Goal: Task Accomplishment & Management: Manage account settings

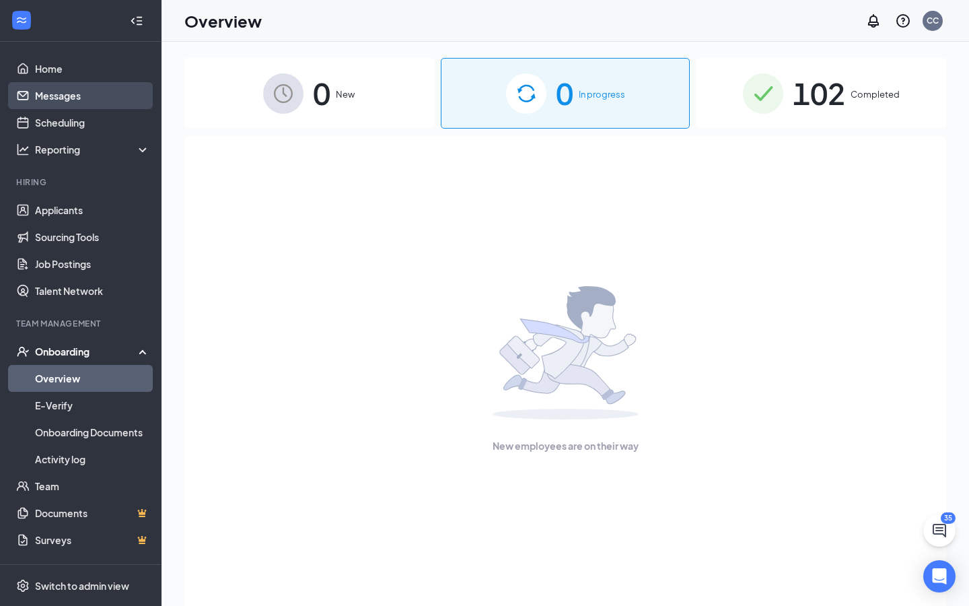
click at [53, 96] on link "Messages" at bounding box center [92, 95] width 115 height 27
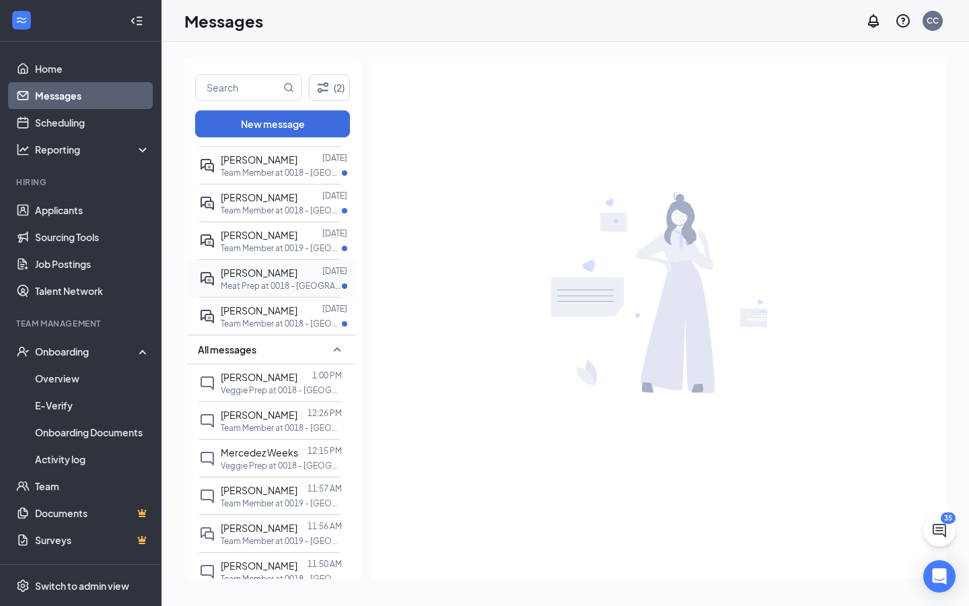
scroll to position [241, 0]
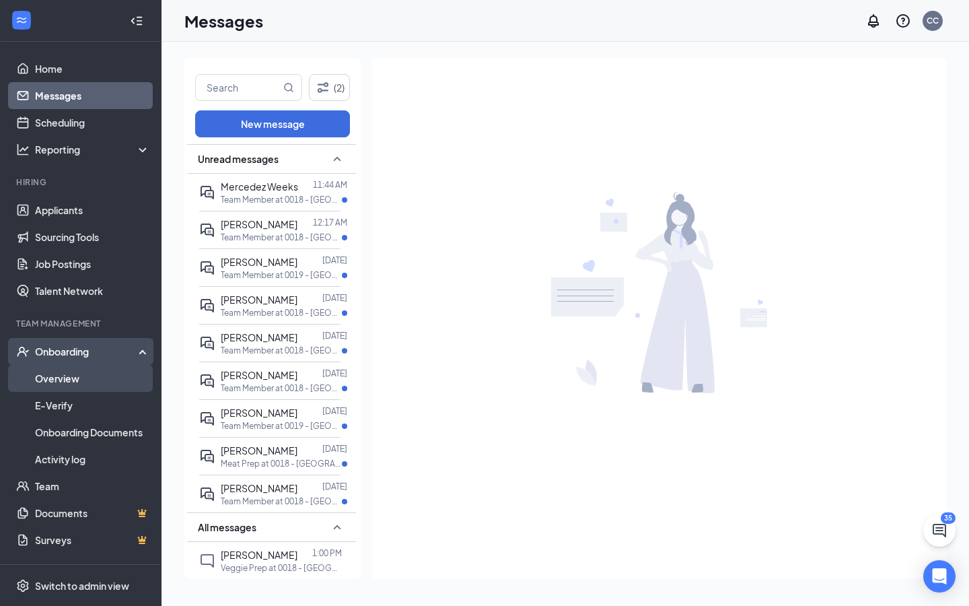
click at [63, 380] on link "Overview" at bounding box center [92, 378] width 115 height 27
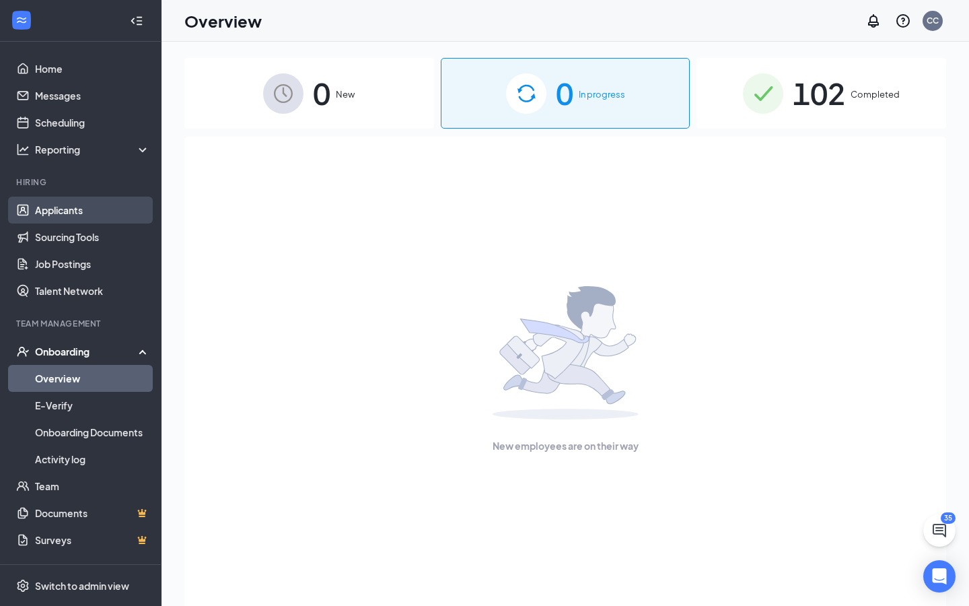
click at [69, 212] on link "Applicants" at bounding box center [92, 210] width 115 height 27
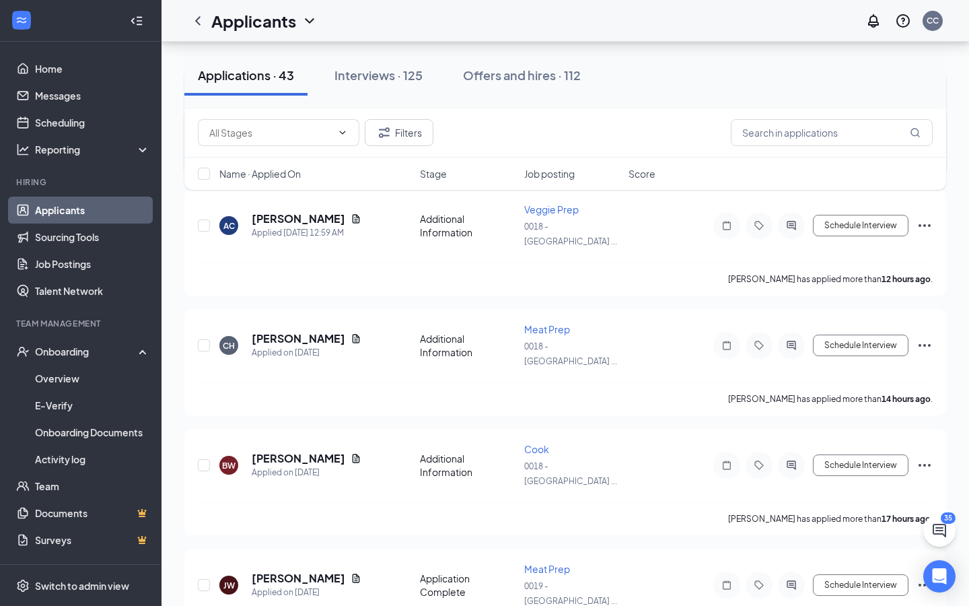
scroll to position [209, 0]
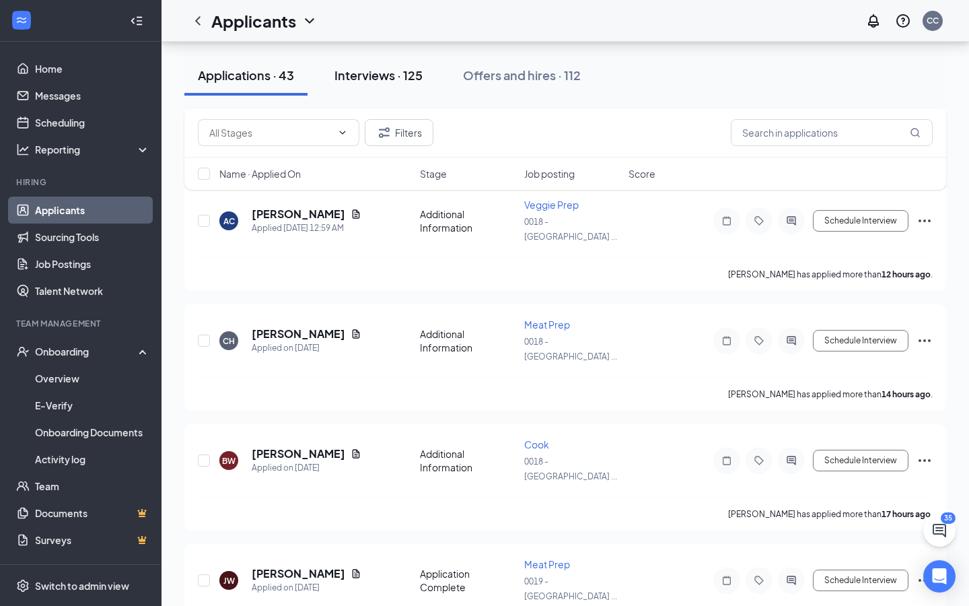
click at [393, 69] on div "Interviews · 125" at bounding box center [379, 75] width 88 height 17
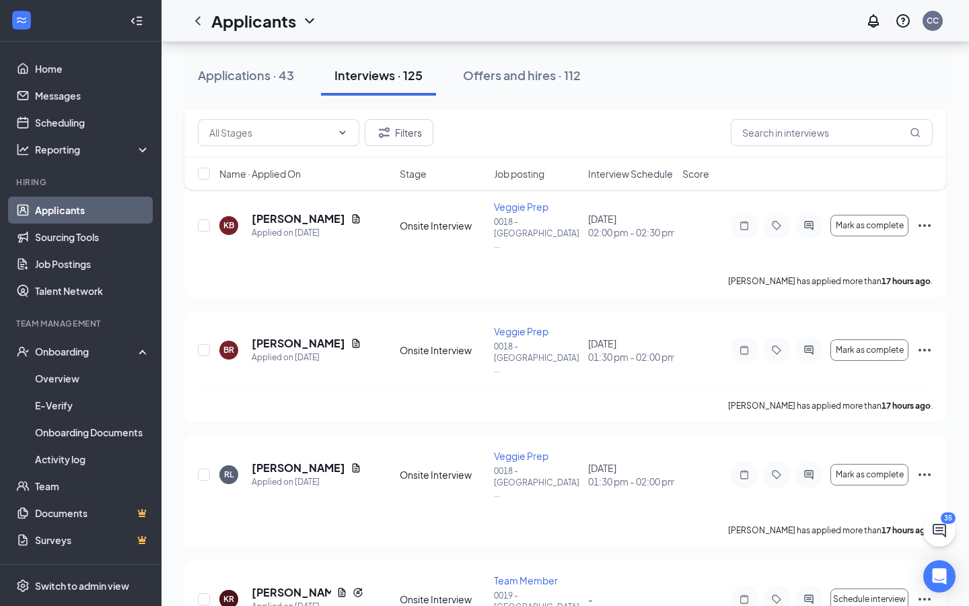
scroll to position [1709, 0]
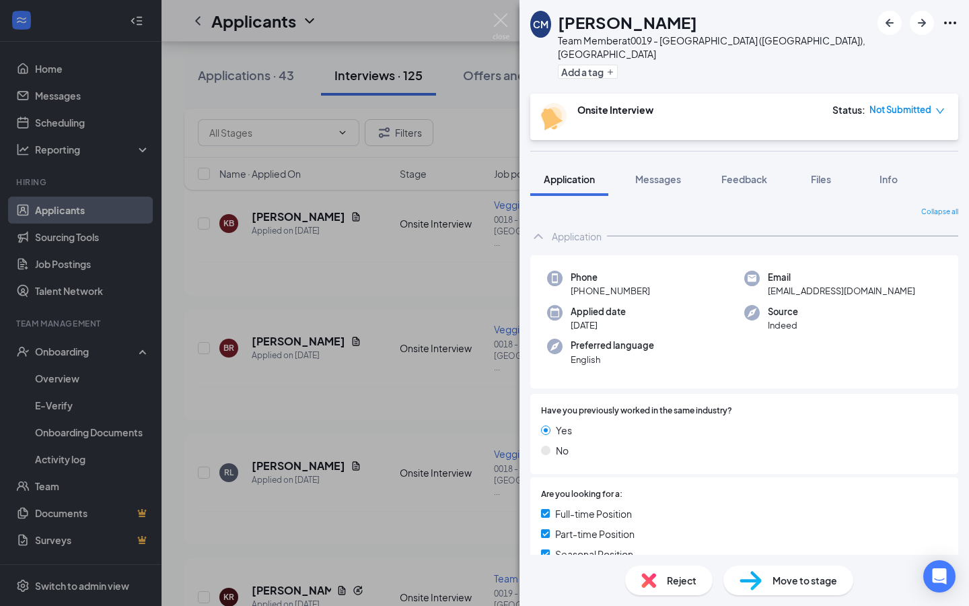
click at [763, 574] on div "Move to stage" at bounding box center [789, 581] width 130 height 30
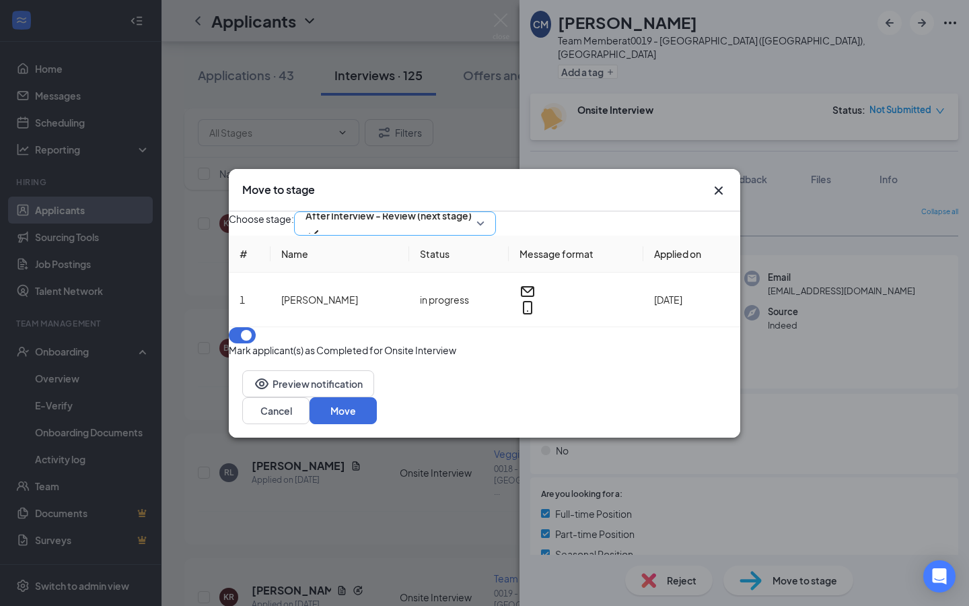
click at [472, 226] on span "After Interview - Review (next stage)" at bounding box center [389, 215] width 166 height 20
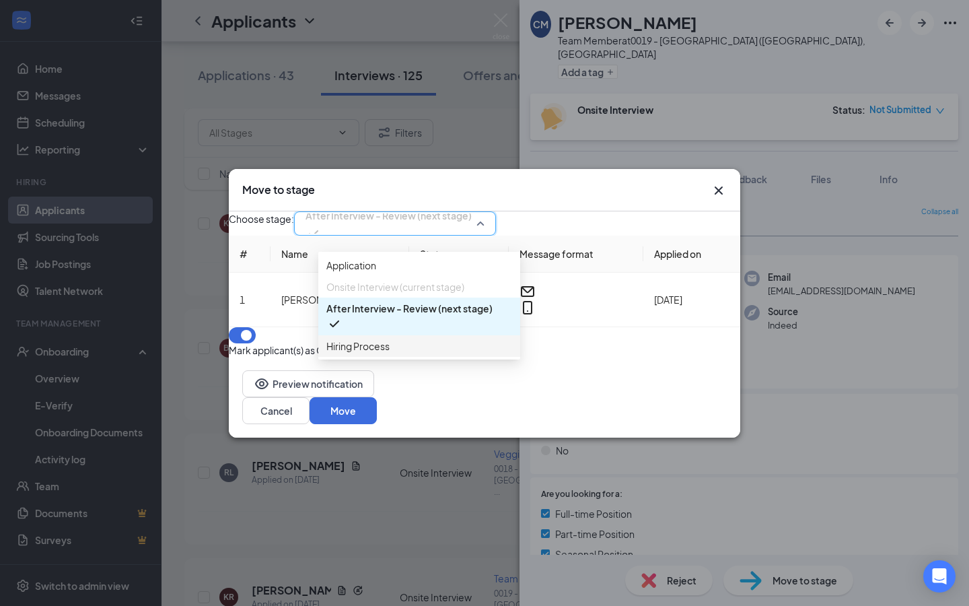
click at [415, 353] on span "Hiring Process" at bounding box center [420, 346] width 186 height 15
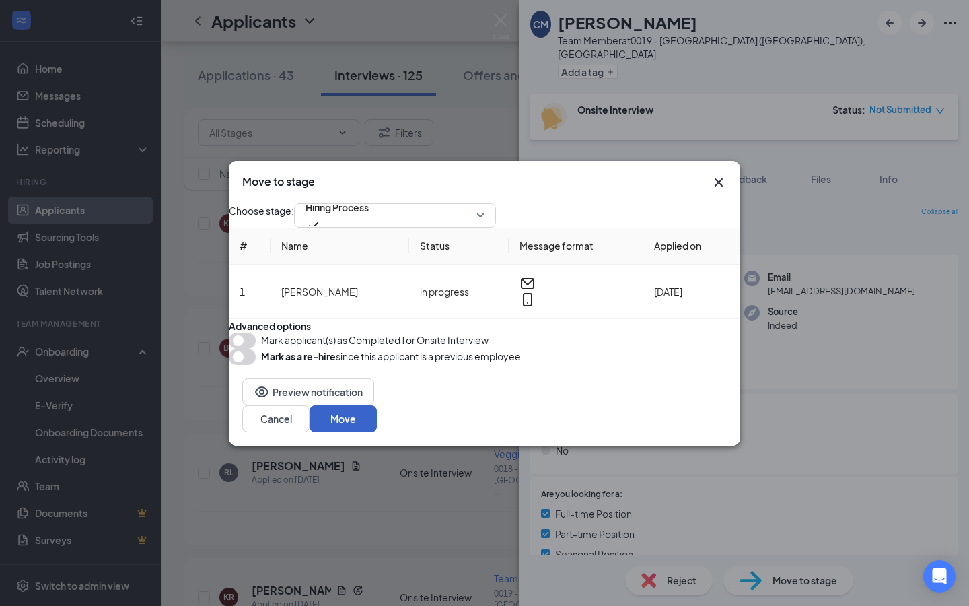
click at [377, 432] on button "Move" at bounding box center [343, 418] width 67 height 27
click at [503, 23] on img at bounding box center [501, 26] width 17 height 26
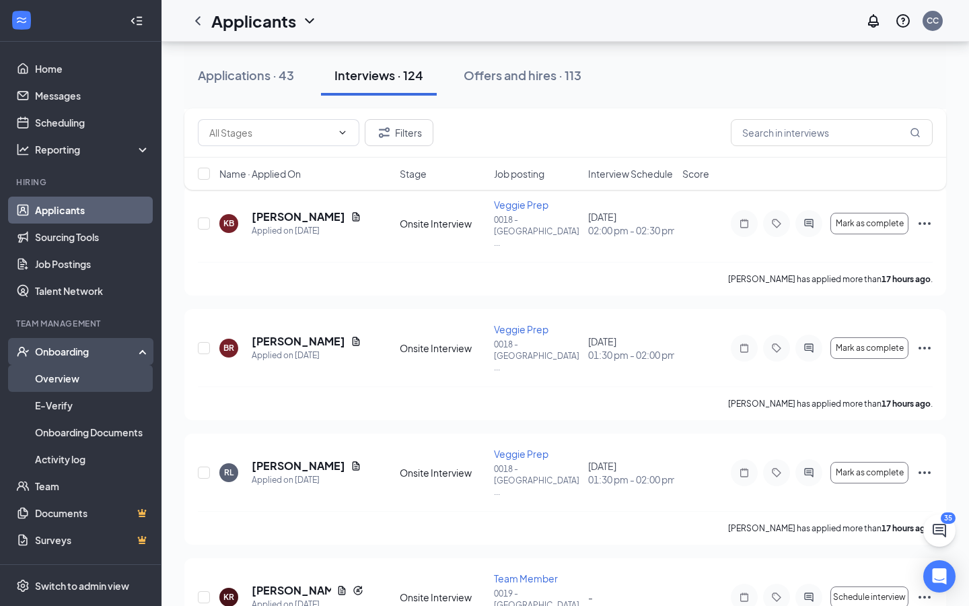
click at [70, 375] on link "Overview" at bounding box center [92, 378] width 115 height 27
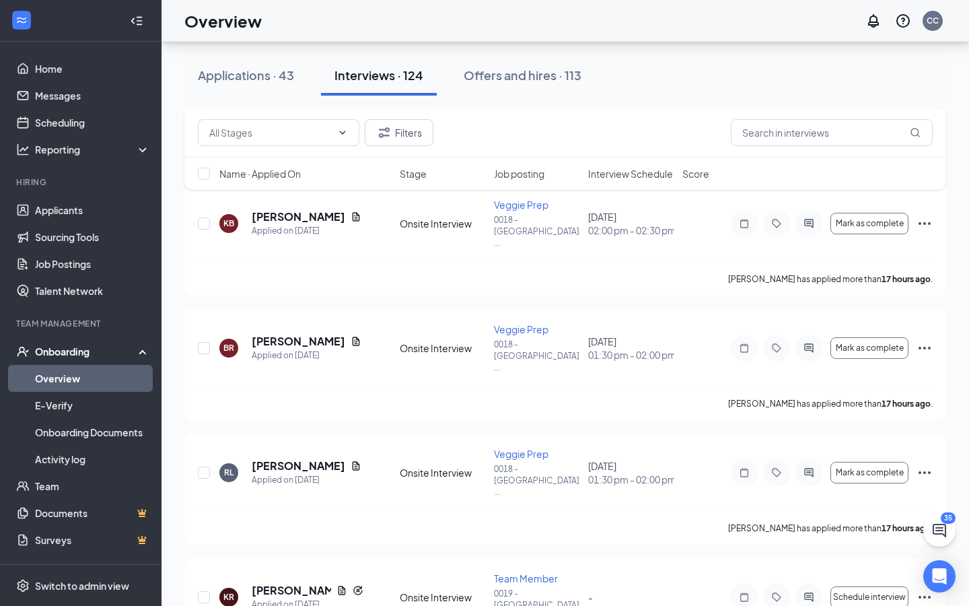
scroll to position [61, 0]
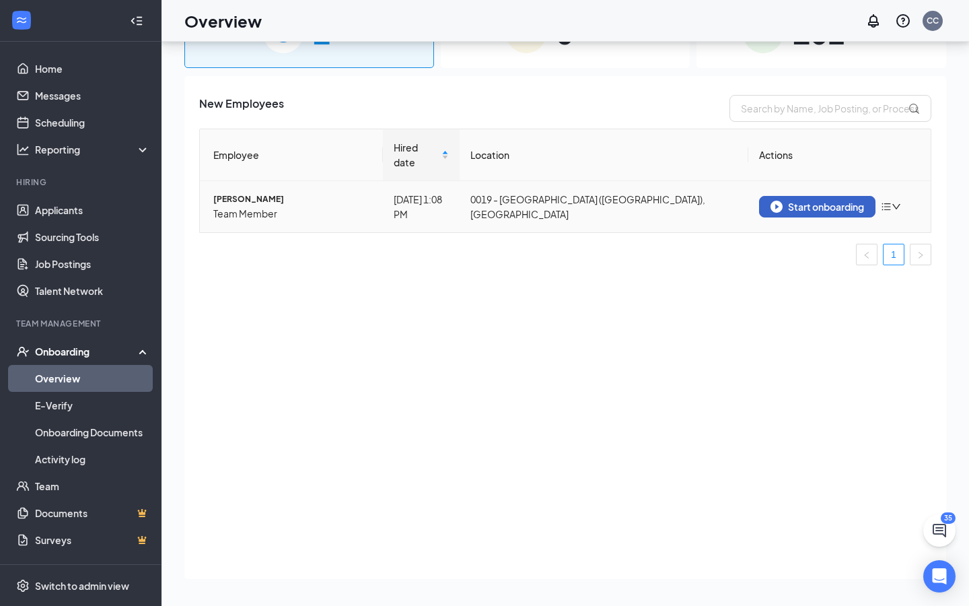
click at [786, 201] on div "Start onboarding" at bounding box center [818, 207] width 94 height 12
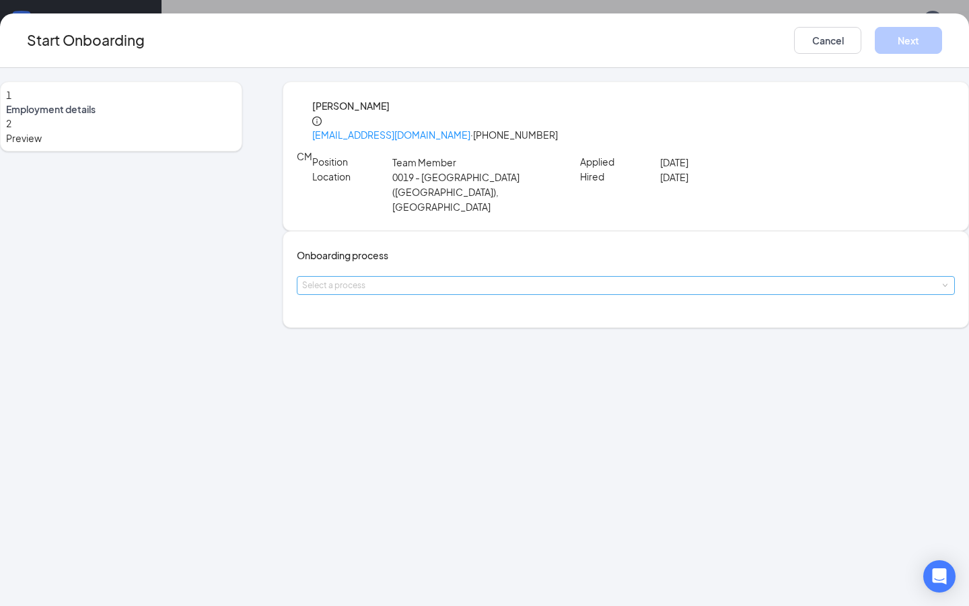
click at [442, 286] on div "Select a process" at bounding box center [623, 285] width 642 height 13
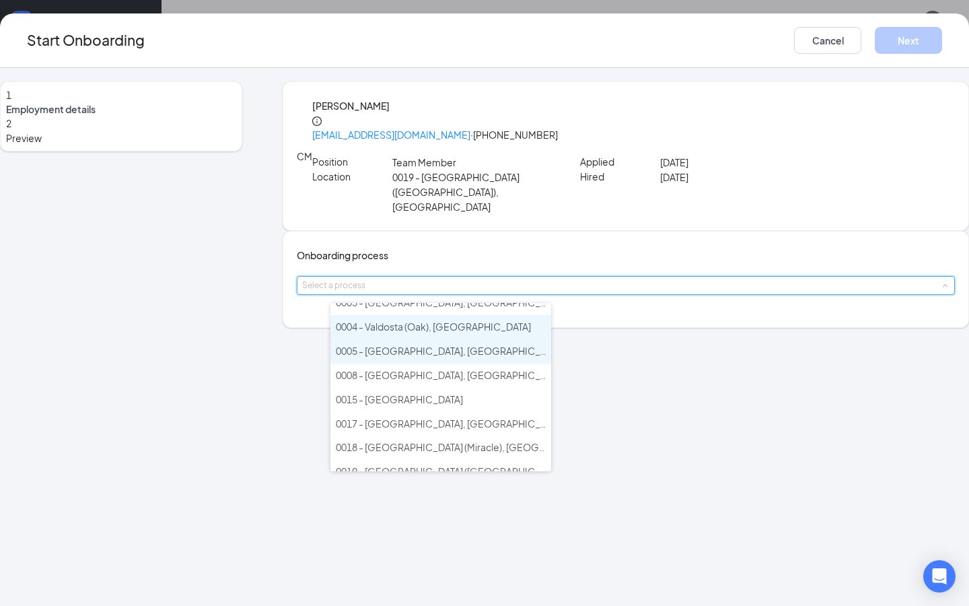
scroll to position [119, 0]
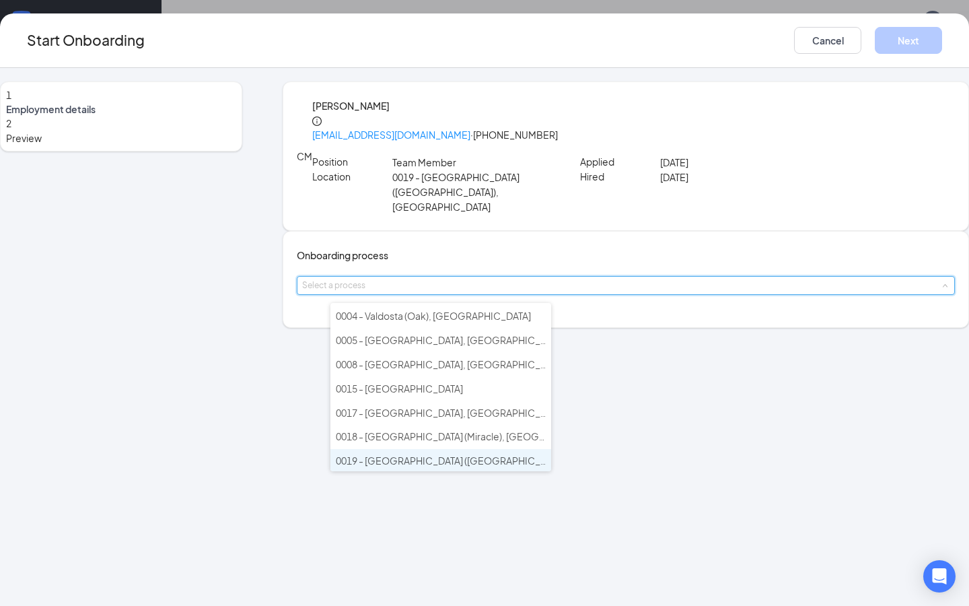
click at [445, 454] on span "0019 - [GEOGRAPHIC_DATA] ([GEOGRAPHIC_DATA]), [GEOGRAPHIC_DATA]" at bounding box center [503, 460] width 335 height 12
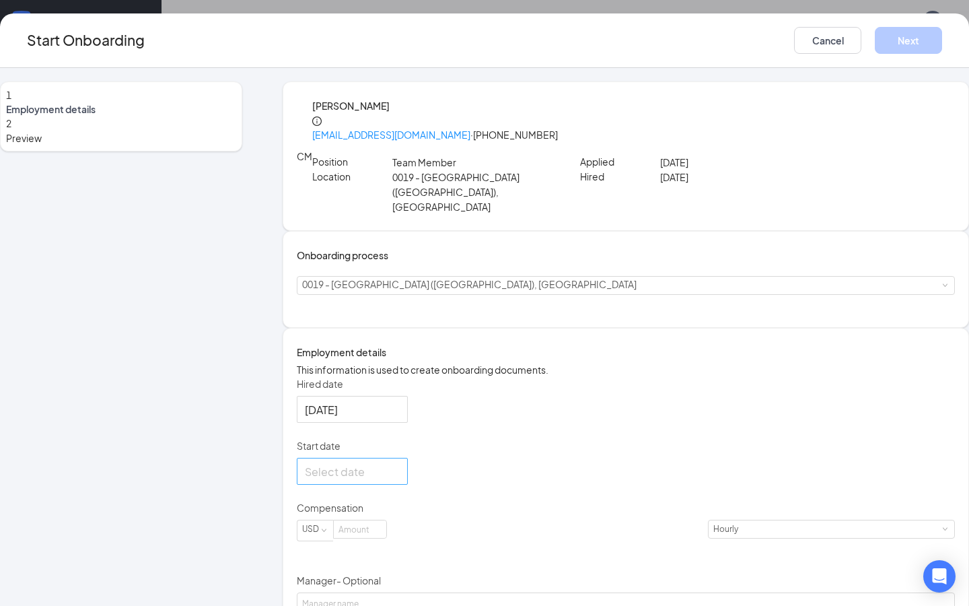
click at [400, 480] on div at bounding box center [352, 471] width 95 height 17
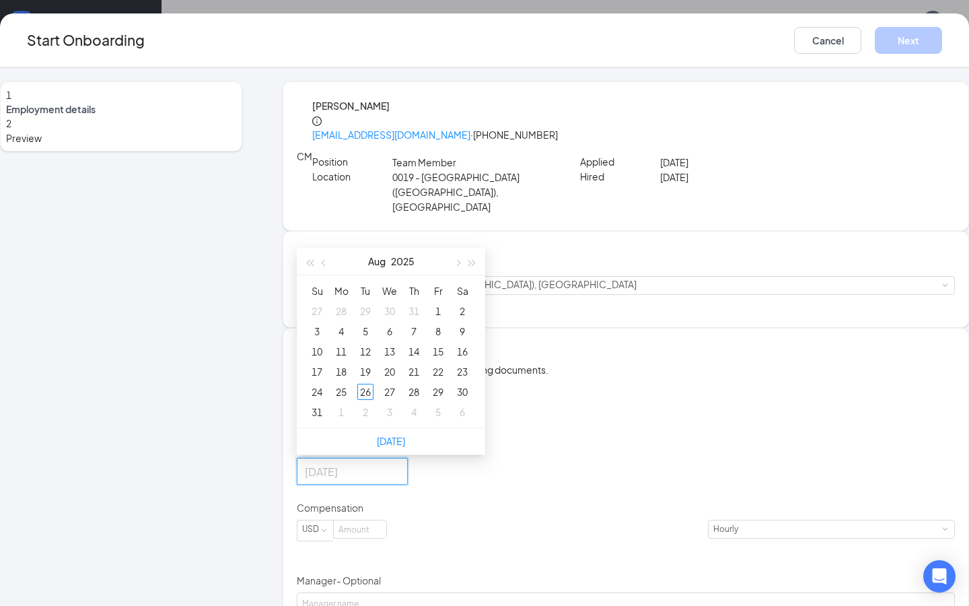
type input "[DATE]"
click at [405, 447] on link "[DATE]" at bounding box center [391, 441] width 28 height 12
type input "[DATE]"
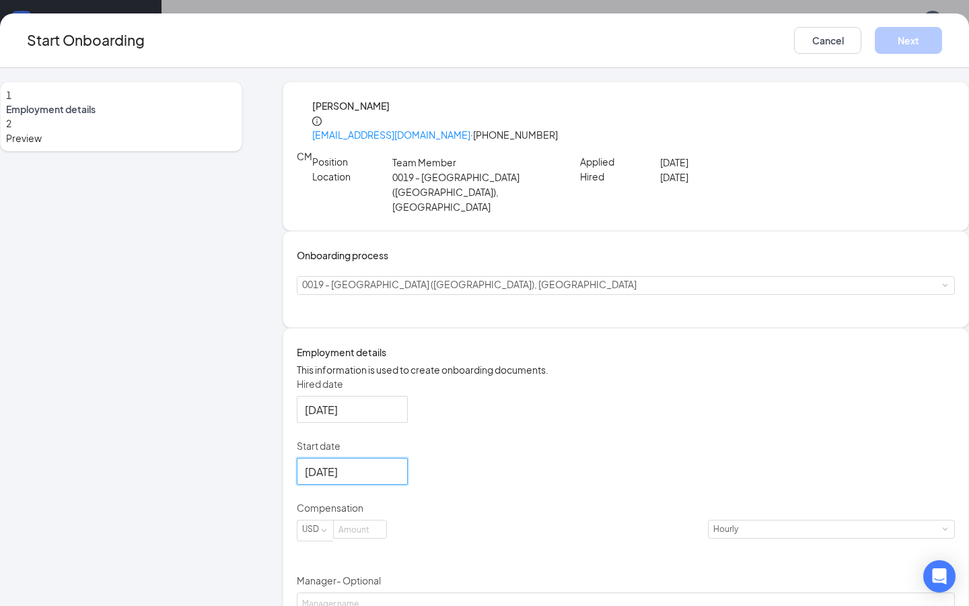
scroll to position [128, 0]
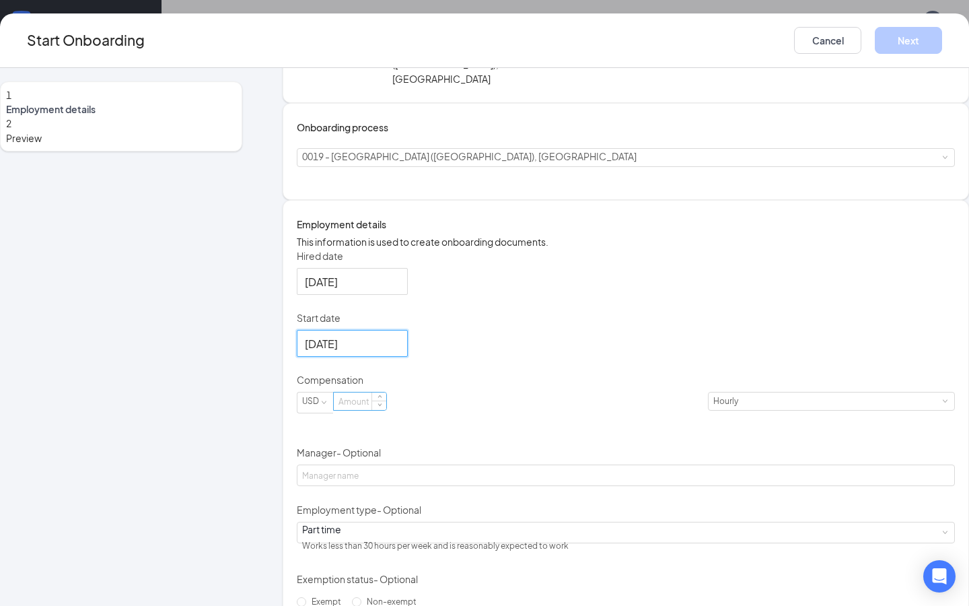
click at [386, 410] on input at bounding box center [360, 402] width 53 height 18
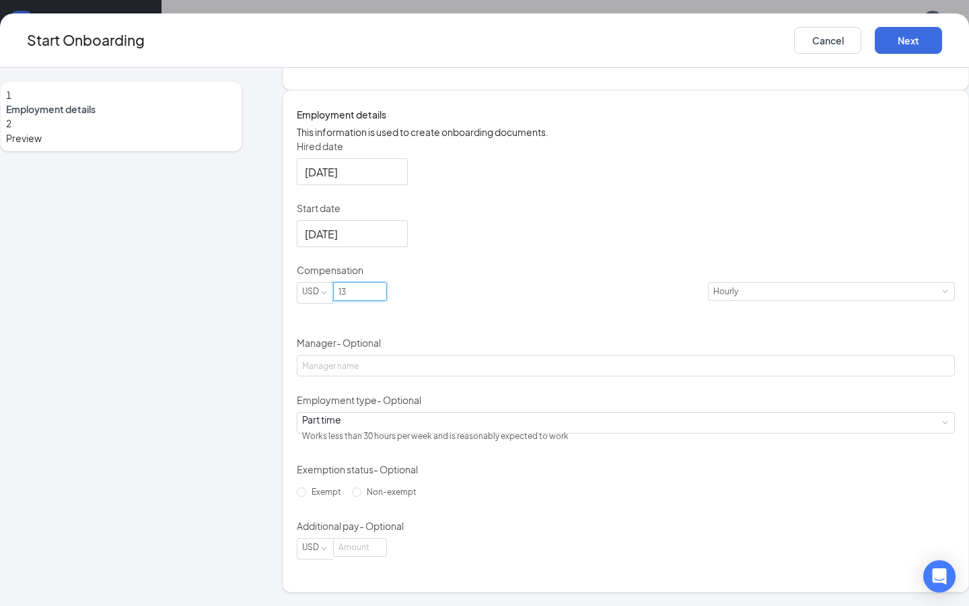
scroll to position [261, 0]
type input "13"
click at [875, 37] on button "Next" at bounding box center [908, 40] width 67 height 27
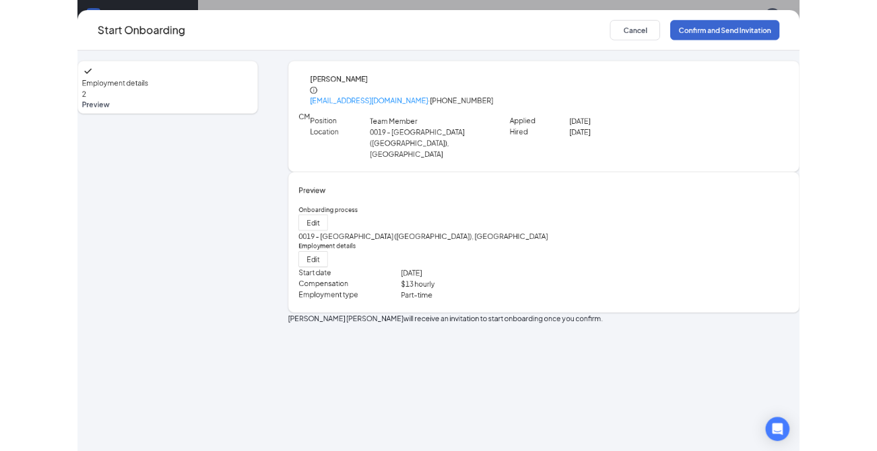
scroll to position [0, 0]
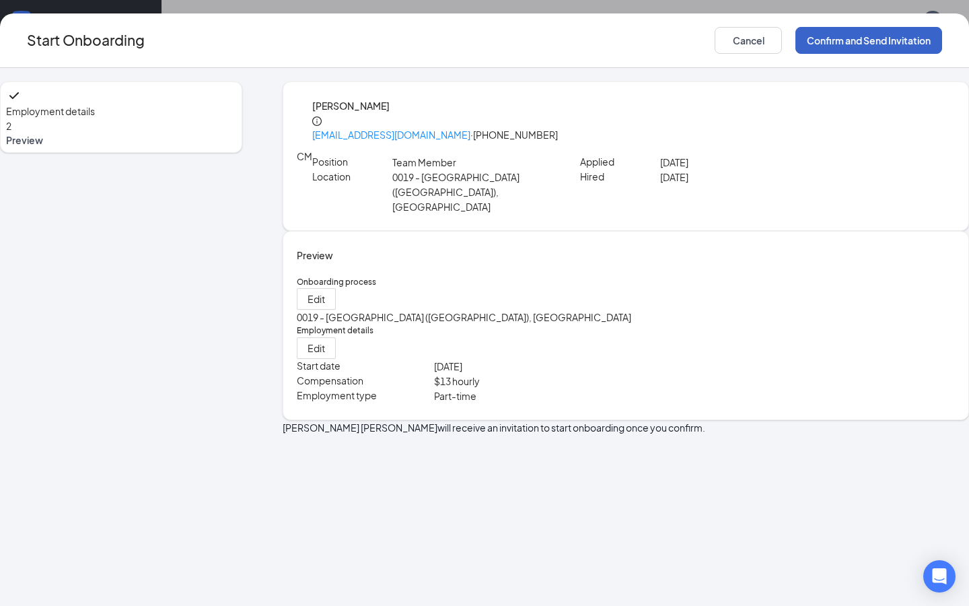
click at [810, 43] on button "Confirm and Send Invitation" at bounding box center [869, 40] width 147 height 27
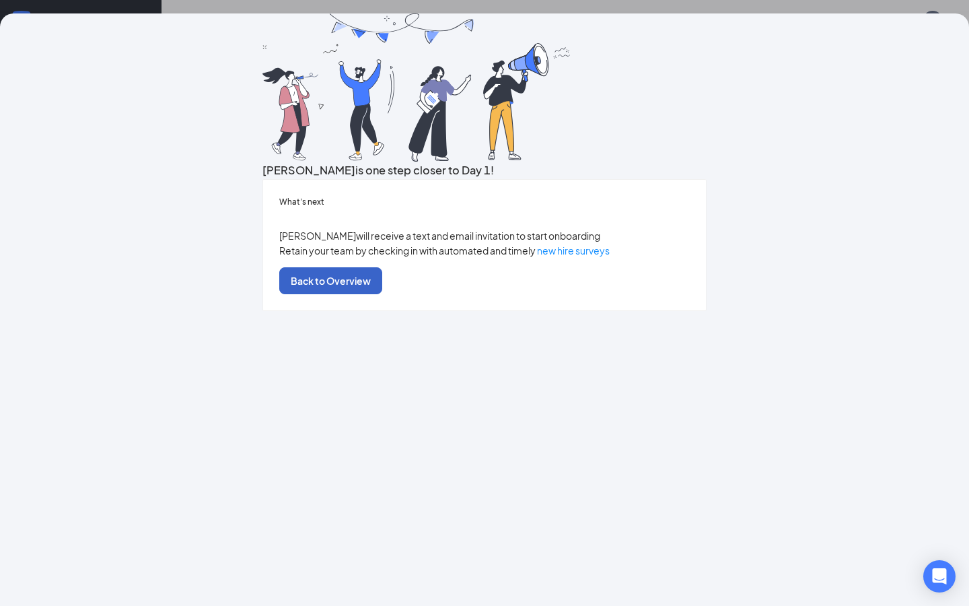
click at [382, 294] on button "Back to Overview" at bounding box center [330, 280] width 103 height 27
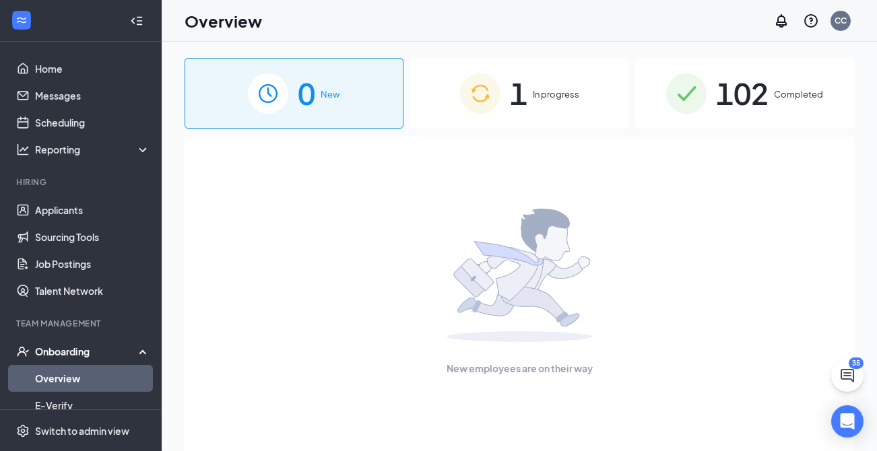
click at [520, 100] on span "1" at bounding box center [519, 93] width 18 height 46
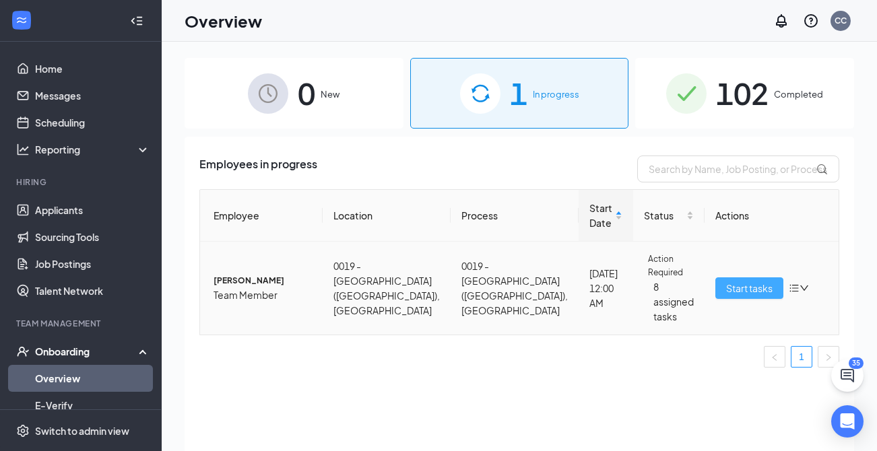
click at [729, 281] on span "Start tasks" at bounding box center [749, 288] width 46 height 15
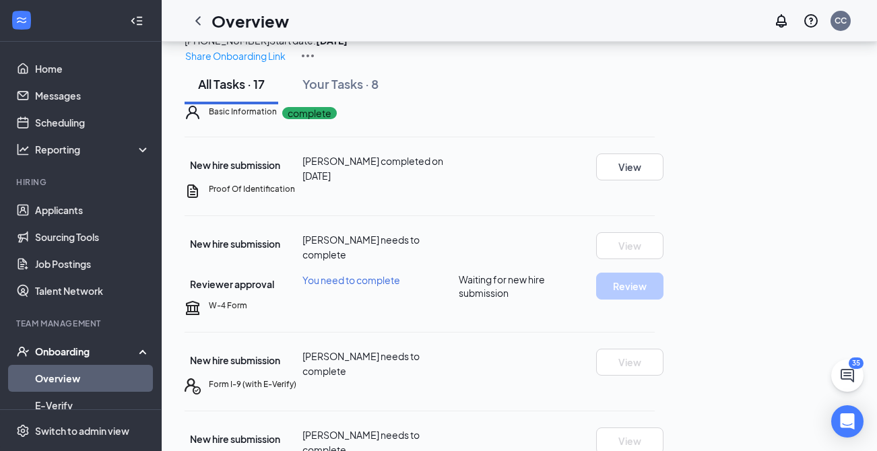
scroll to position [57, 0]
drag, startPoint x: 301, startPoint y: 131, endPoint x: 404, endPoint y: 176, distance: 112.2
click at [404, 105] on div "All Tasks · 17 Your Tasks · 8" at bounding box center [518, 85] width 669 height 40
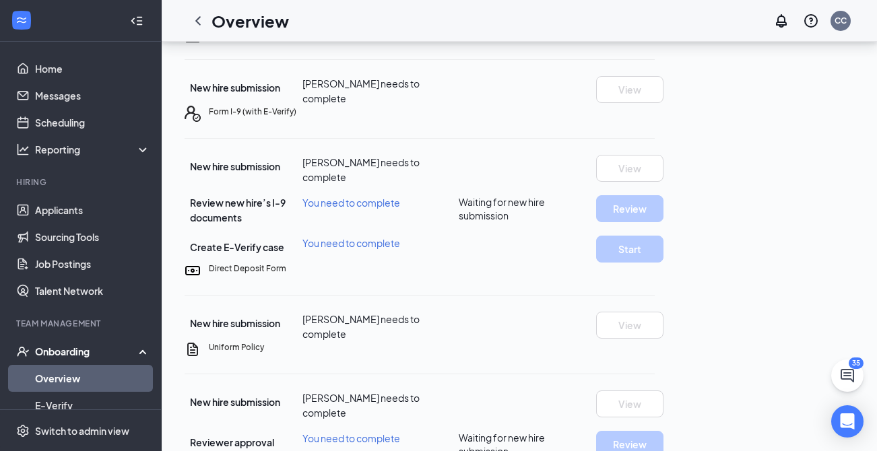
scroll to position [327, 0]
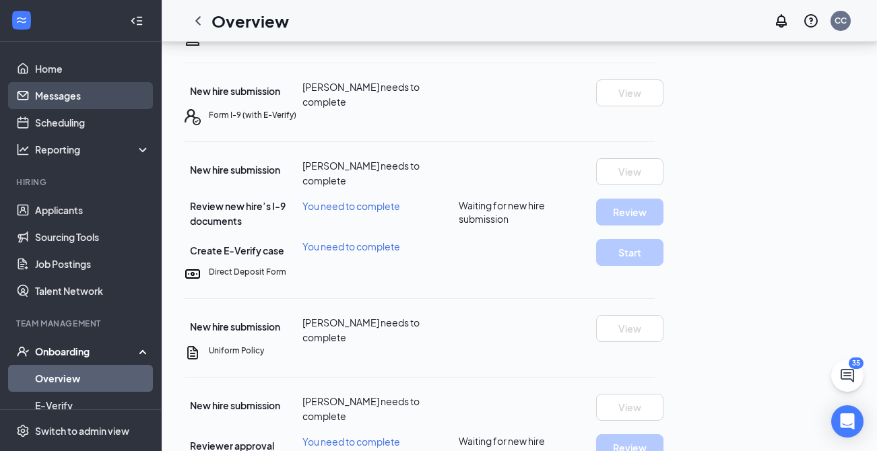
click at [36, 98] on link "Messages" at bounding box center [92, 95] width 115 height 27
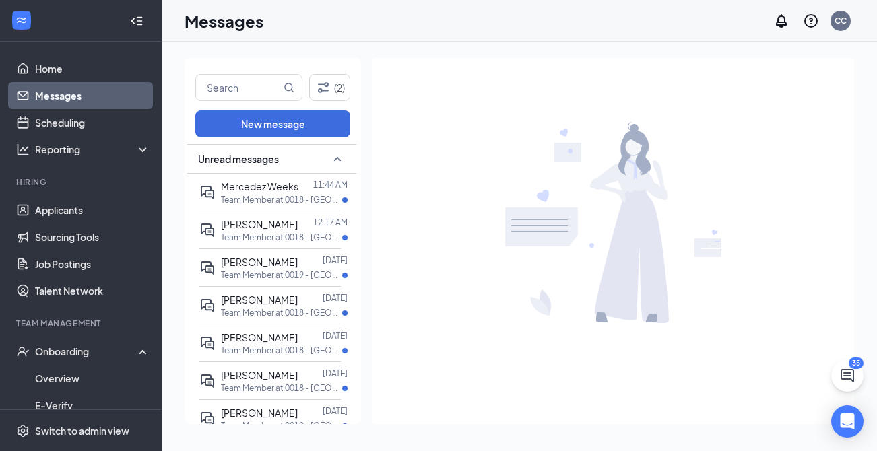
click at [308, 155] on div "Unread messages" at bounding box center [271, 159] width 169 height 30
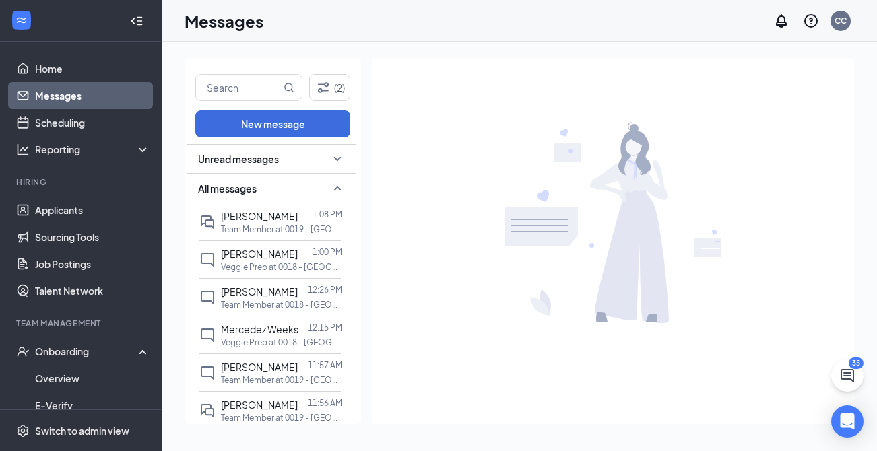
click at [336, 184] on icon "SmallChevronUp" at bounding box center [337, 188] width 16 height 16
